Goal: Transaction & Acquisition: Purchase product/service

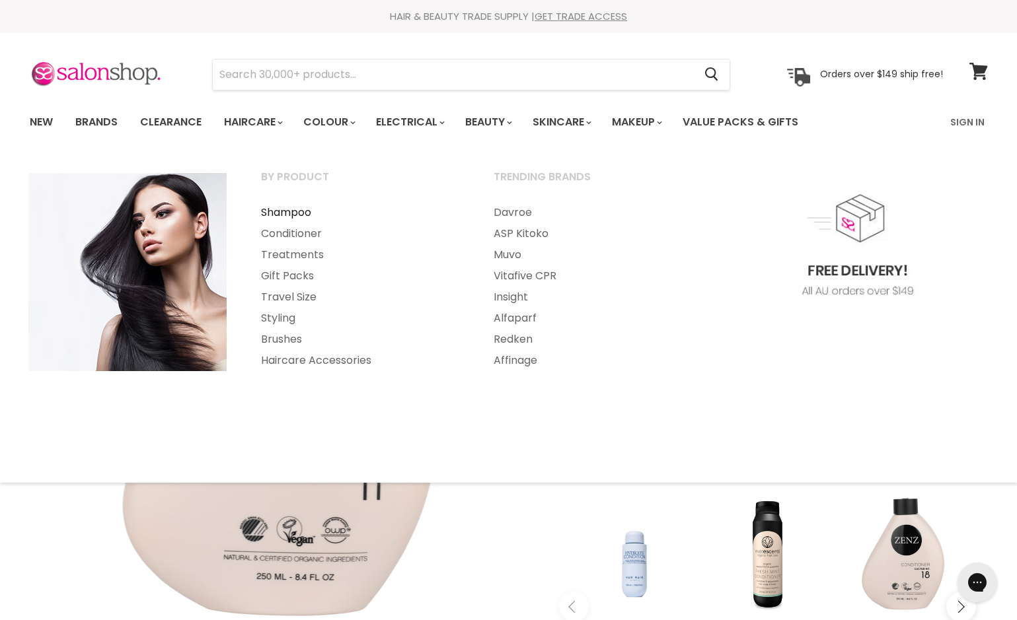
click at [285, 211] on link "Shampoo" at bounding box center [359, 212] width 230 height 21
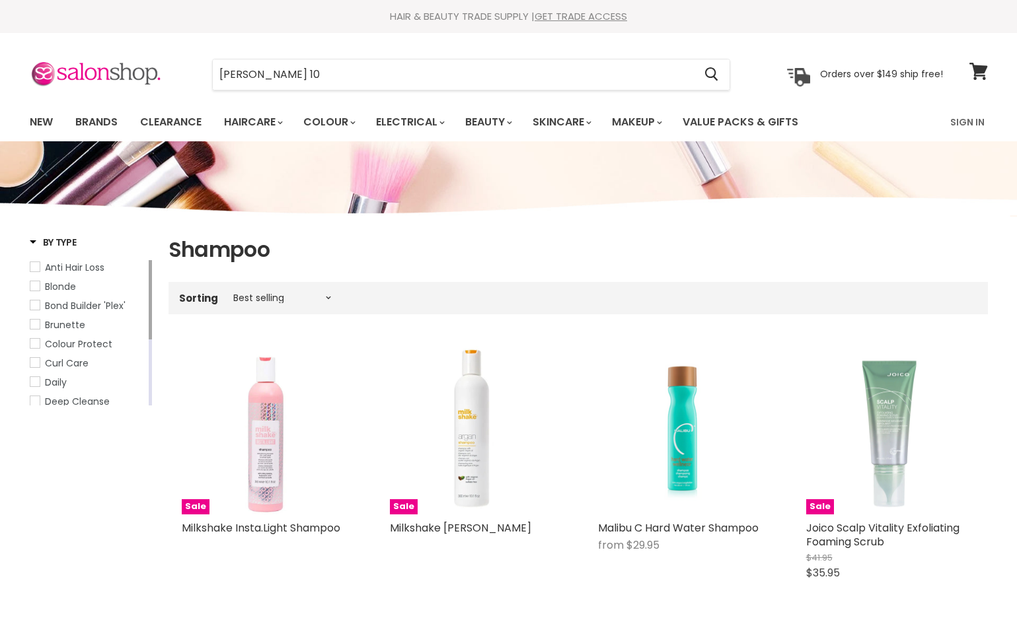
type input "[PERSON_NAME] 10"
click button "Cancel" at bounding box center [0, 0] width 0 height 0
